Goal: Find specific page/section: Find specific page/section

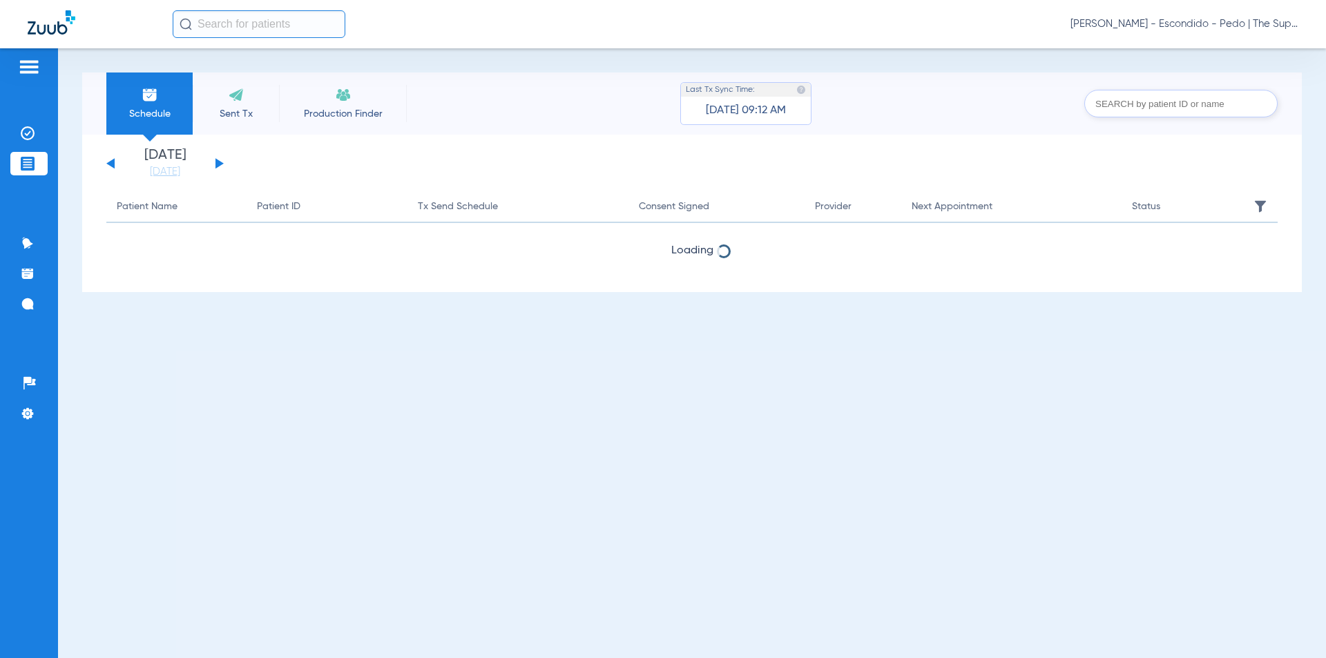
click at [253, 22] on input "text" at bounding box center [259, 24] width 173 height 28
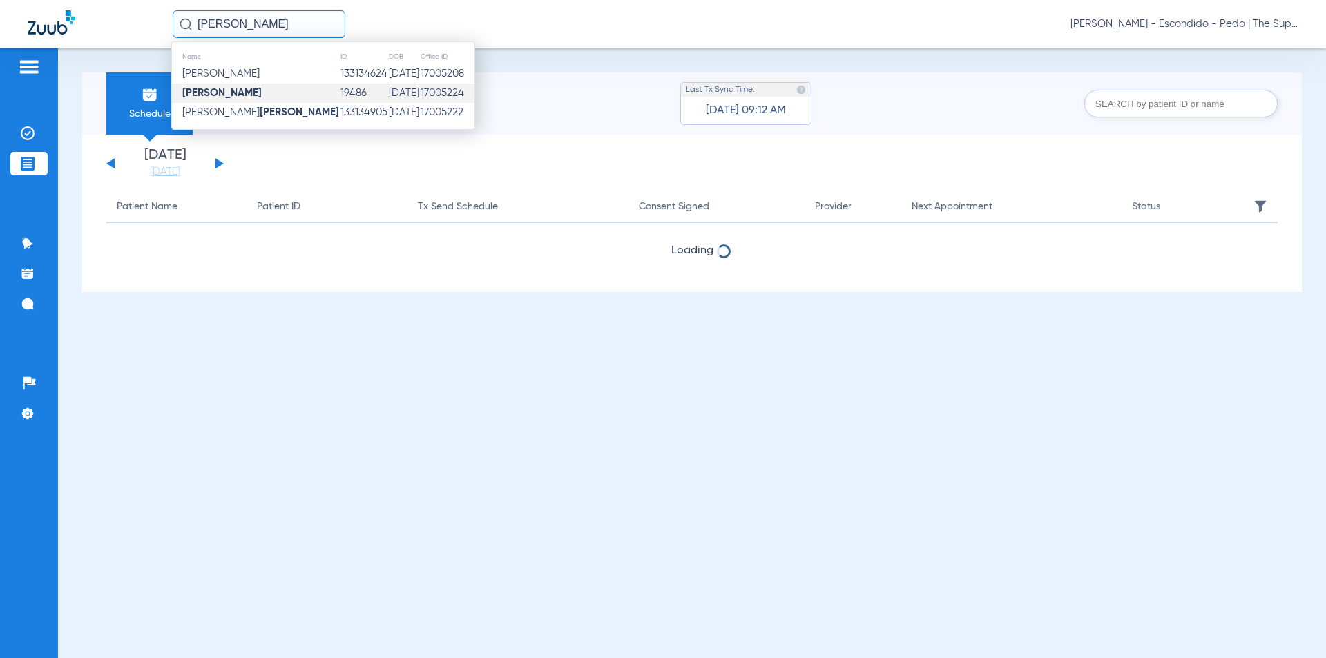
click at [254, 93] on td "[PERSON_NAME]" at bounding box center [256, 93] width 168 height 19
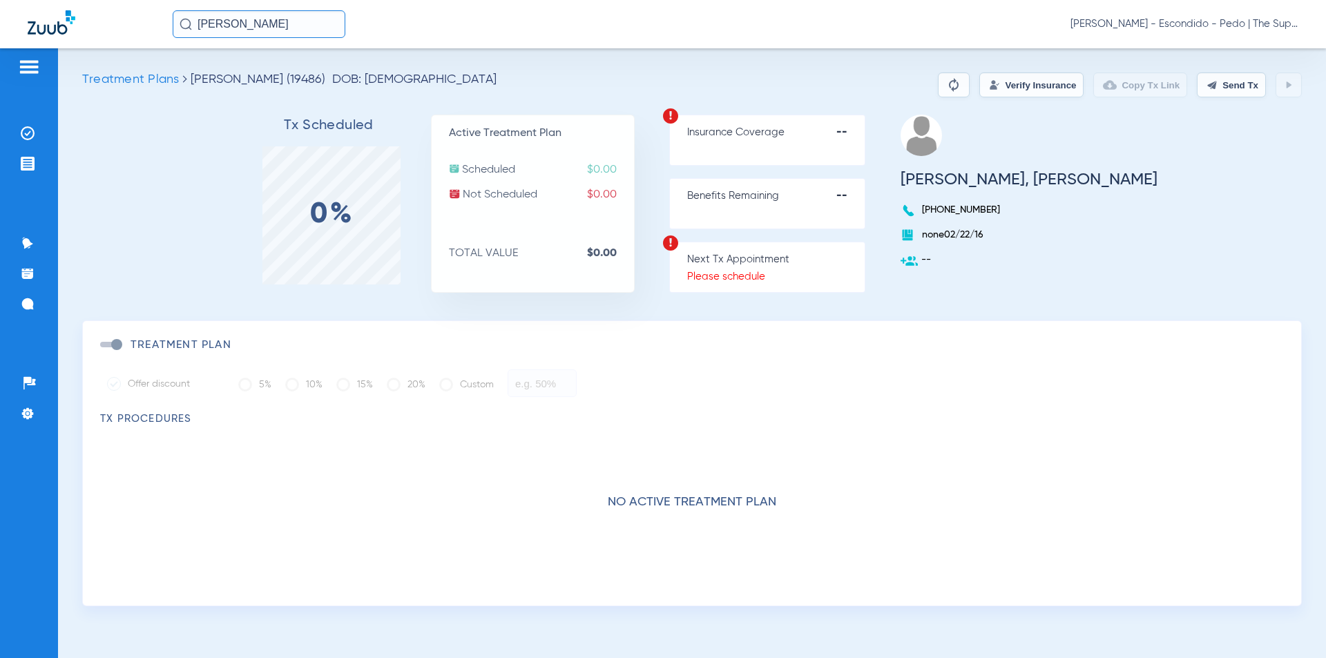
click at [262, 26] on input "[PERSON_NAME]" at bounding box center [259, 24] width 173 height 28
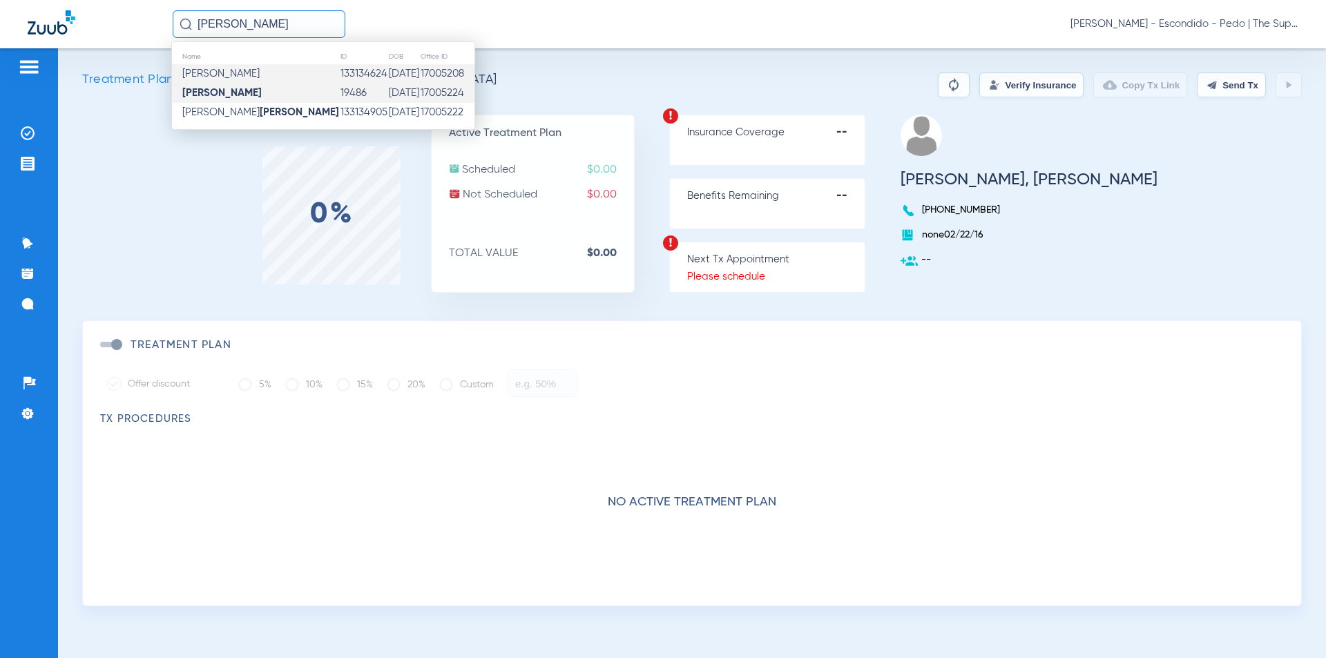
click at [249, 75] on td "[PERSON_NAME]" at bounding box center [256, 73] width 168 height 19
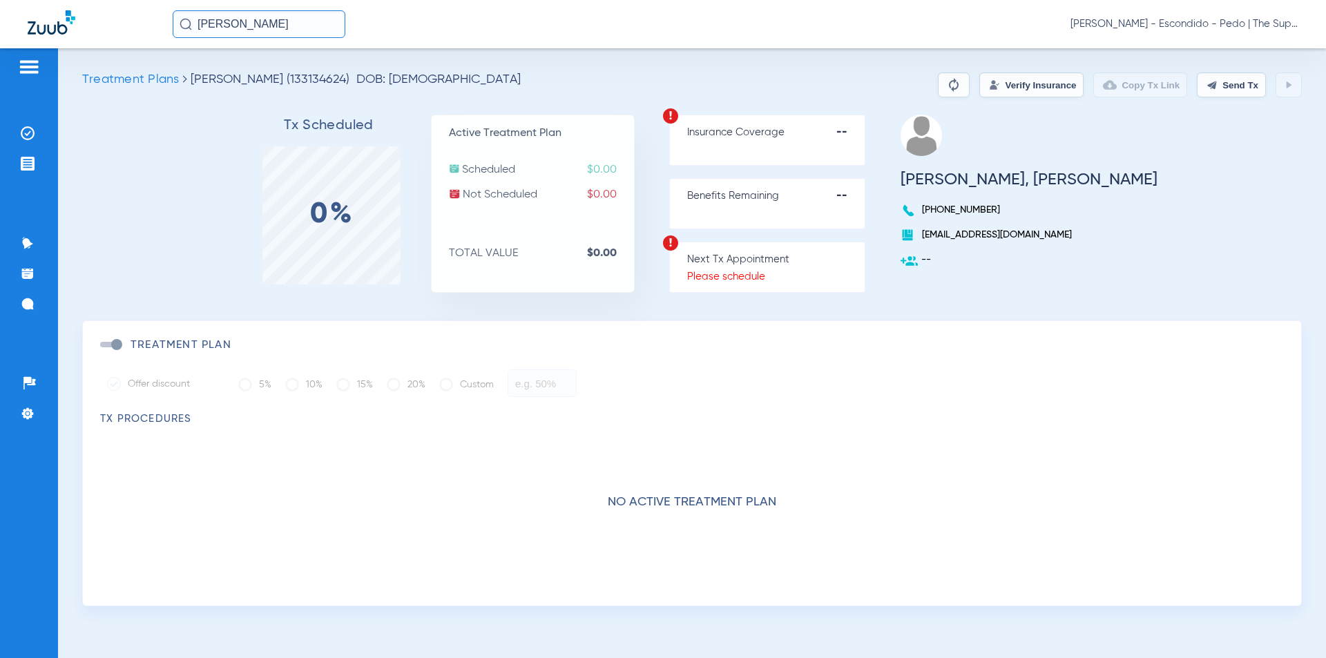
click at [300, 25] on input "[PERSON_NAME]" at bounding box center [259, 24] width 173 height 28
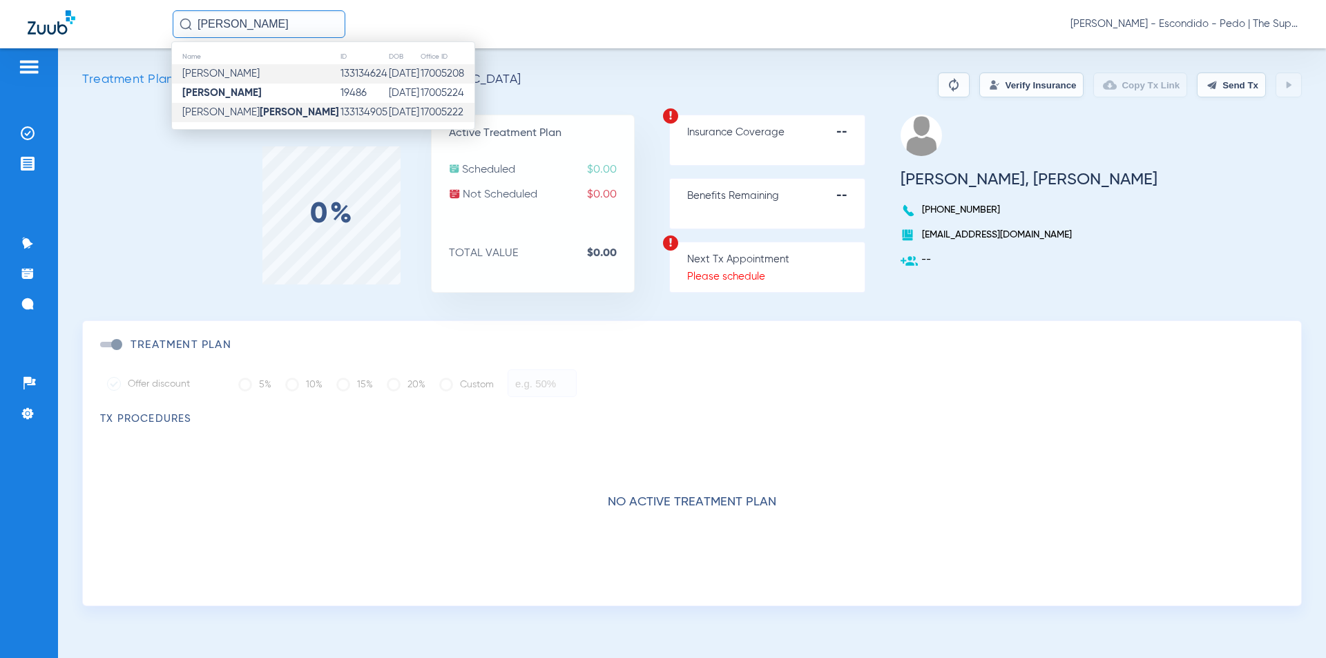
click at [260, 111] on strong "[PERSON_NAME]" at bounding box center [299, 112] width 79 height 10
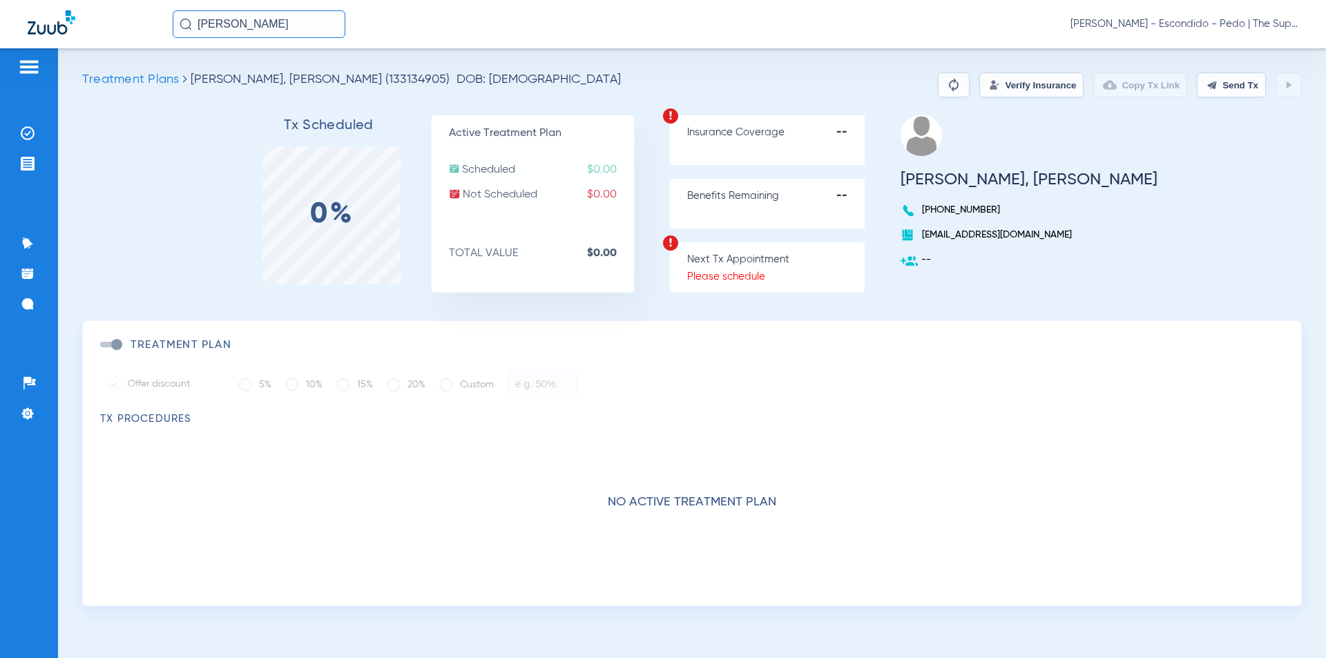
click at [258, 19] on input "[PERSON_NAME]" at bounding box center [259, 24] width 173 height 28
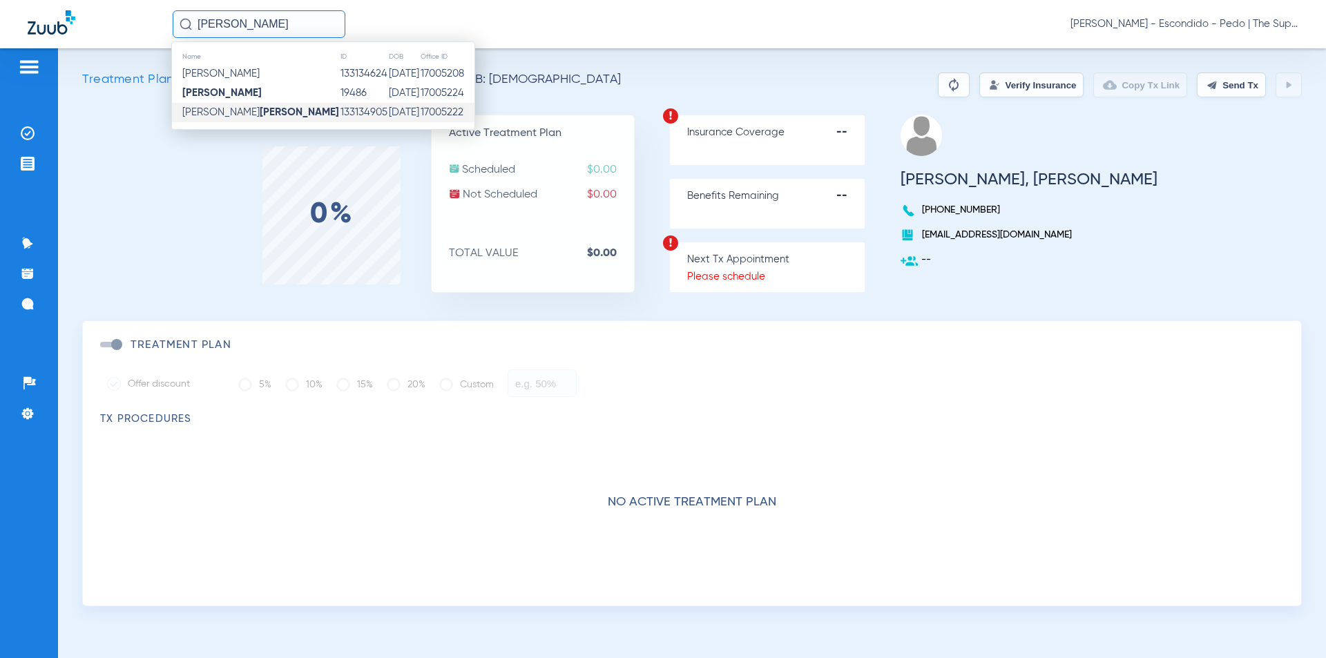
click at [268, 24] on input "[PERSON_NAME]" at bounding box center [259, 24] width 173 height 28
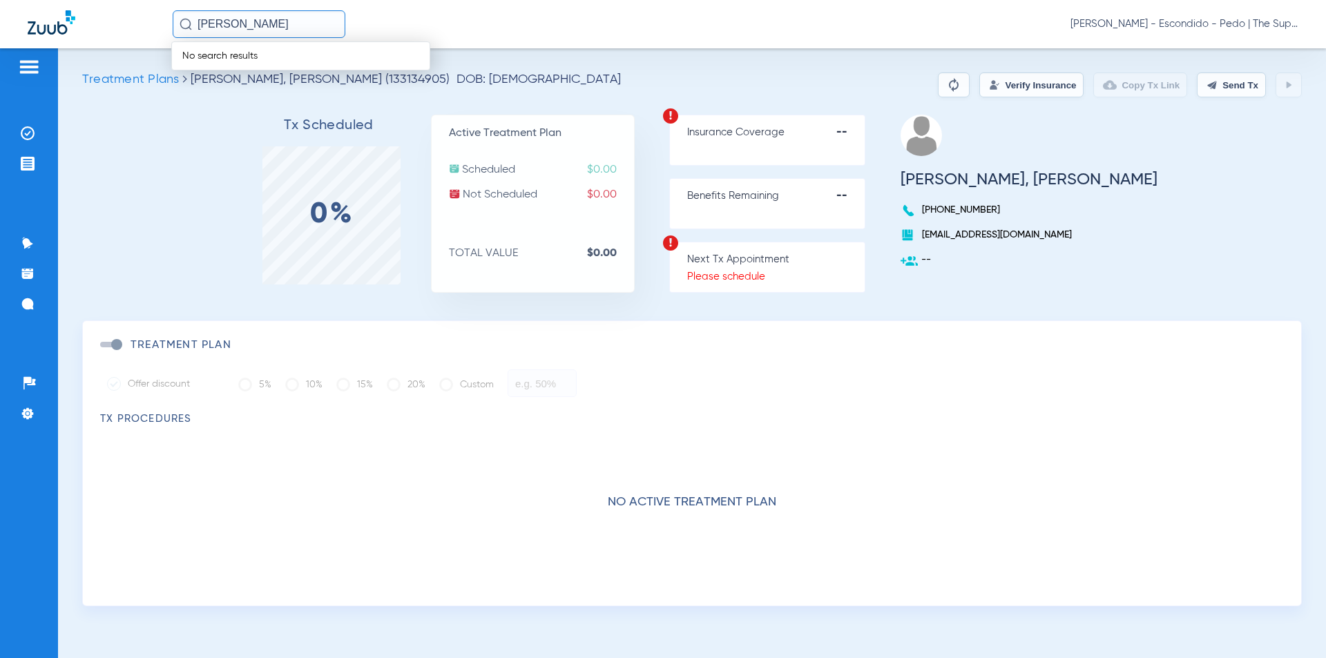
type input "[PERSON_NAME]"
